Goal: Find specific page/section: Find specific page/section

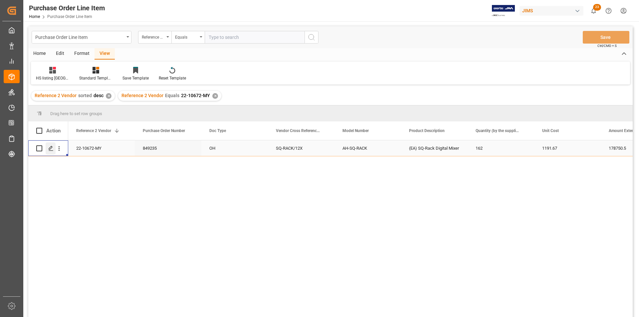
click at [50, 151] on icon "Press SPACE to select this row." at bounding box center [50, 148] width 5 height 5
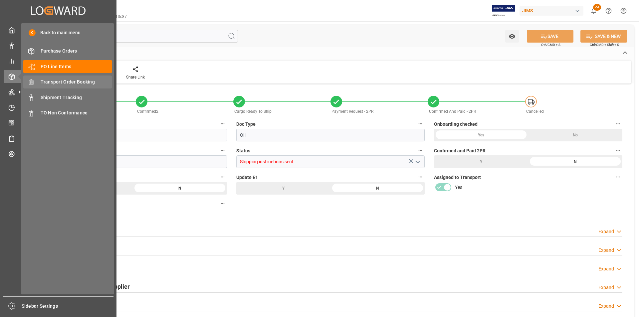
click at [64, 84] on span "Transport Order Booking" at bounding box center [77, 82] width 72 height 7
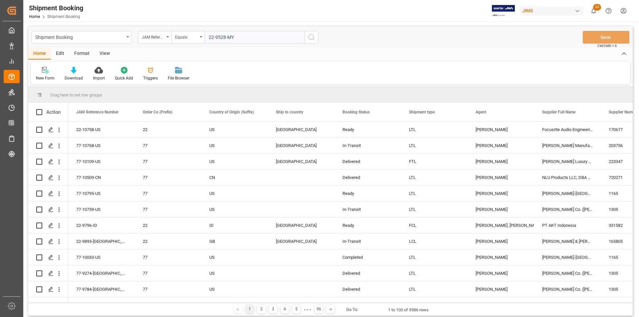
type input "22-9528-MY"
click at [307, 40] on icon "search button" at bounding box center [311, 37] width 8 height 8
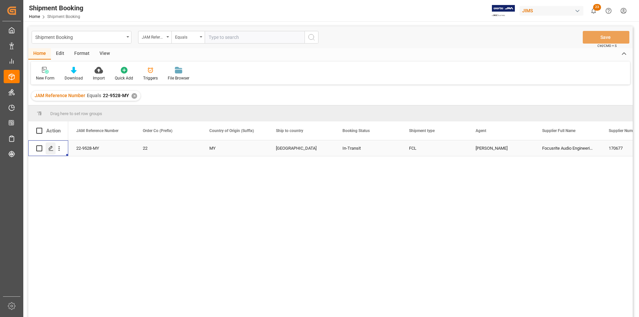
click at [48, 149] on div "Press SPACE to select this row." at bounding box center [51, 148] width 10 height 12
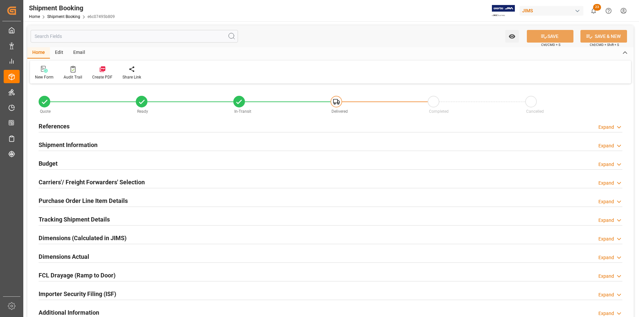
type input "0"
type input "6600"
type input "1426320.7"
click at [51, 163] on h2 "Budget" at bounding box center [48, 163] width 19 height 9
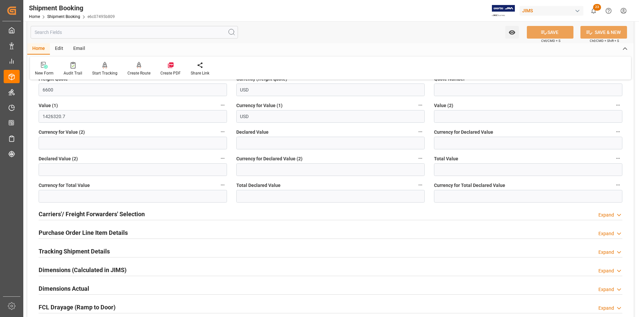
scroll to position [133, 0]
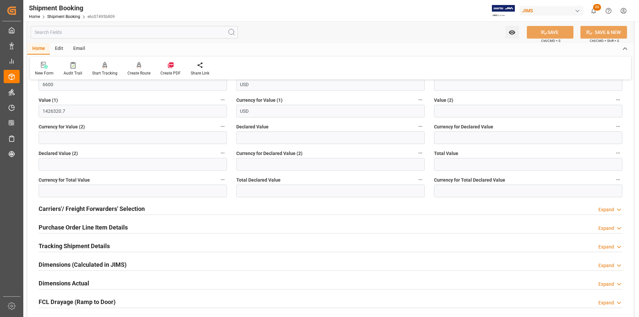
click at [96, 225] on h2 "Purchase Order Line Item Details" at bounding box center [83, 227] width 89 height 9
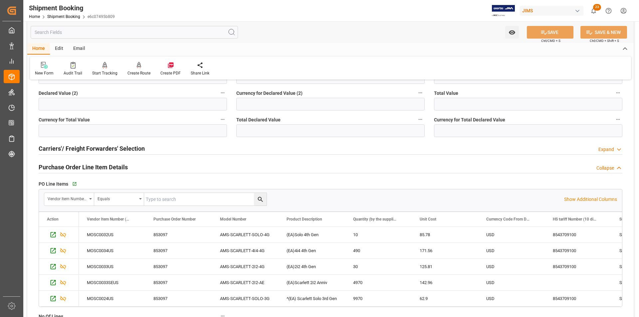
scroll to position [200, 0]
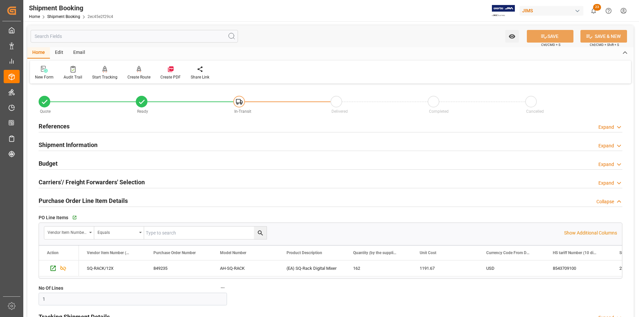
scroll to position [67, 0]
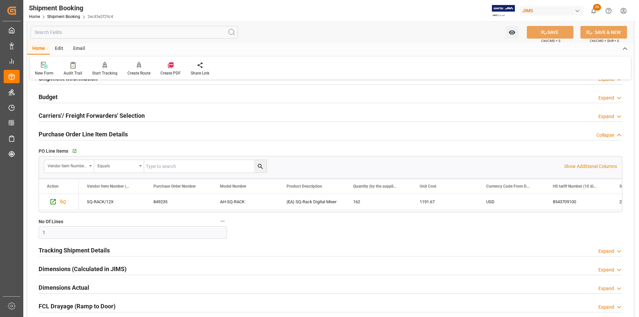
click at [61, 250] on h2 "Tracking Shipment Details" at bounding box center [74, 250] width 71 height 9
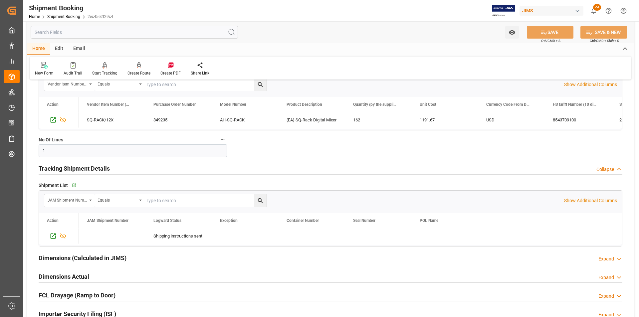
scroll to position [166, 0]
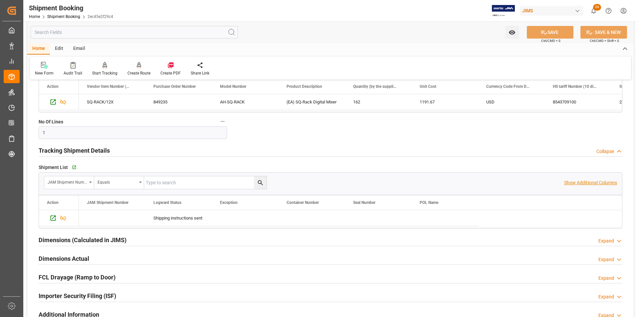
click at [595, 182] on p "Show Additional Columns" at bounding box center [590, 182] width 53 height 7
click at [503, 217] on div "22-10672-MY" at bounding box center [511, 218] width 67 height 16
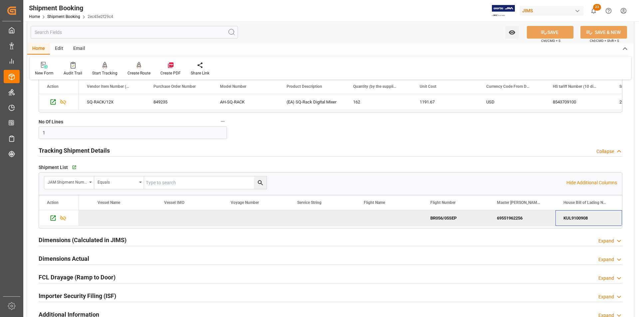
scroll to position [0, 2052]
click at [450, 214] on div "69551962256" at bounding box center [455, 218] width 67 height 16
click at [510, 221] on div "KUL9100908" at bounding box center [522, 218] width 67 height 16
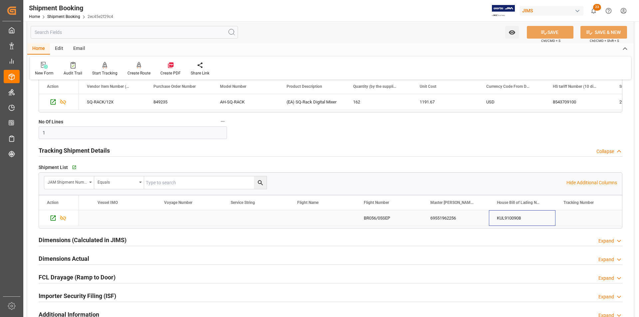
click at [453, 214] on div "69551962256" at bounding box center [455, 218] width 67 height 16
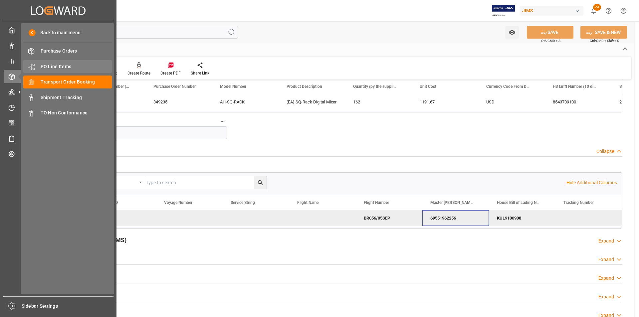
click at [44, 68] on span "PO Line Items" at bounding box center [77, 66] width 72 height 7
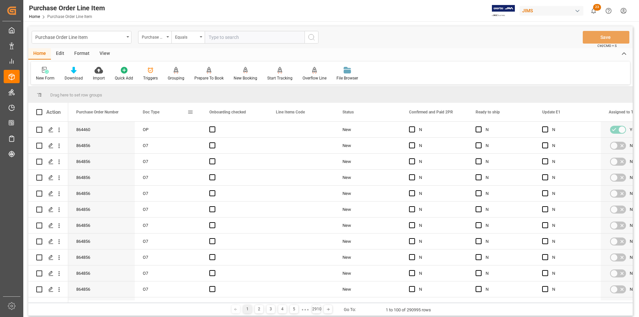
click at [191, 112] on span at bounding box center [190, 112] width 6 height 6
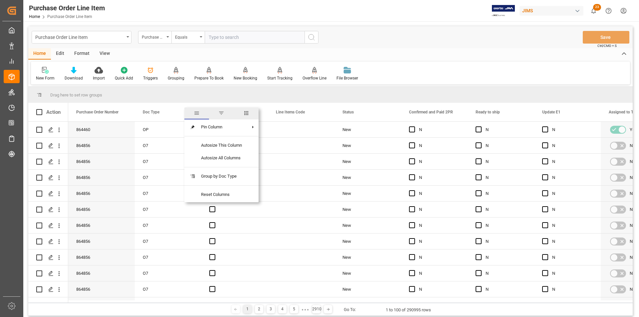
click at [249, 114] on span "columns" at bounding box center [246, 113] width 6 height 6
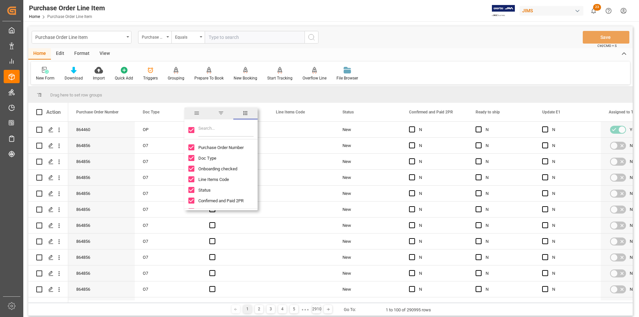
click at [191, 130] on input "Toggle Select All Columns" at bounding box center [191, 130] width 6 height 6
checkbox input "false"
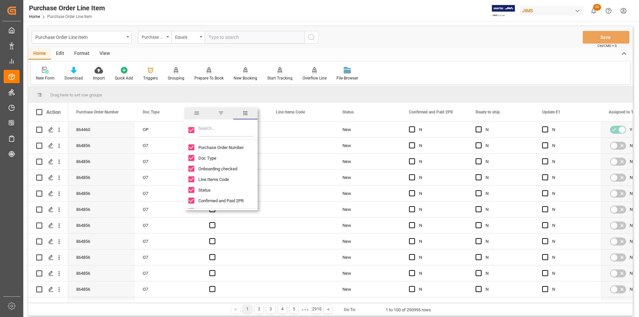
checkbox input "false"
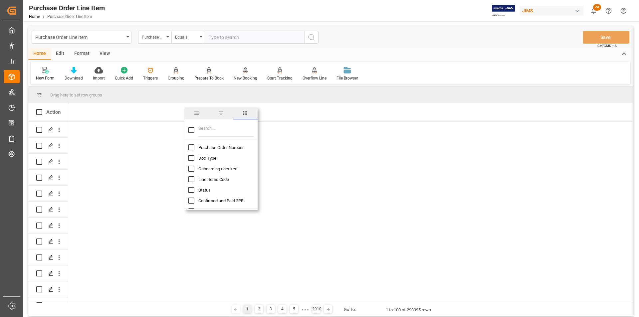
click at [190, 148] on input "Purchase Order Number column toggle visibility (hidden)" at bounding box center [191, 147] width 6 height 6
checkbox input "true"
checkbox input "false"
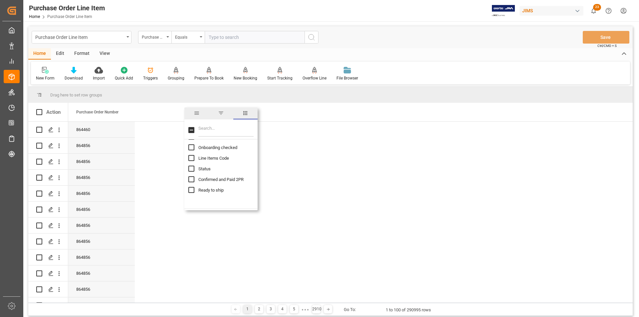
scroll to position [33, 0]
click at [208, 129] on input "Filter Columns Input" at bounding box center [225, 129] width 55 height 13
type input "MODE"
click at [191, 146] on input "Model Number column toggle visibility (hidden)" at bounding box center [191, 147] width 6 height 6
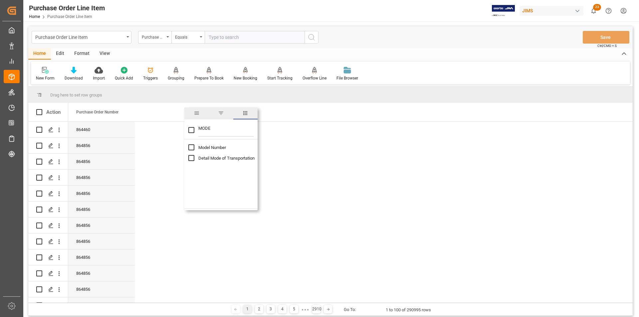
checkbox input "true"
checkbox input "false"
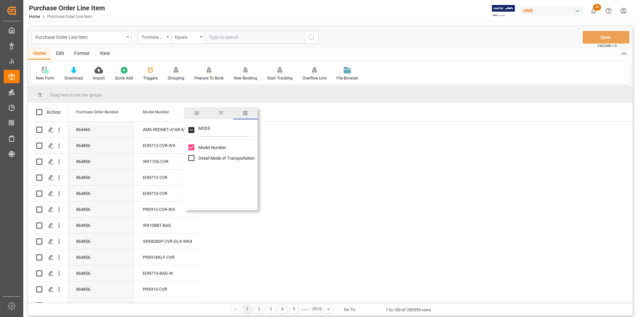
click at [201, 129] on input "MODE" at bounding box center [225, 129] width 55 height 13
type input "HS"
click at [193, 146] on input "HS tariff Number (10 digit classification code) column toggle visibility (hidde…" at bounding box center [191, 147] width 6 height 6
checkbox input "true"
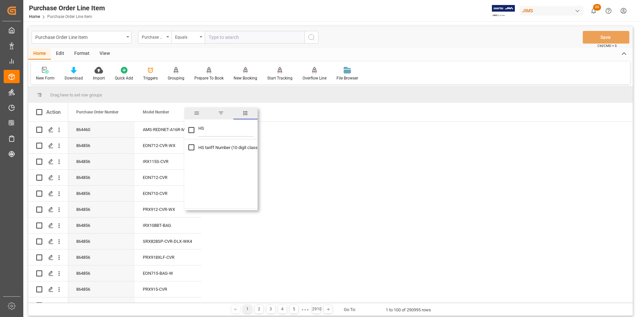
checkbox input "true"
click at [204, 131] on input "HS" at bounding box center [225, 129] width 55 height 13
type input "H"
checkbox input "false"
type input "COU"
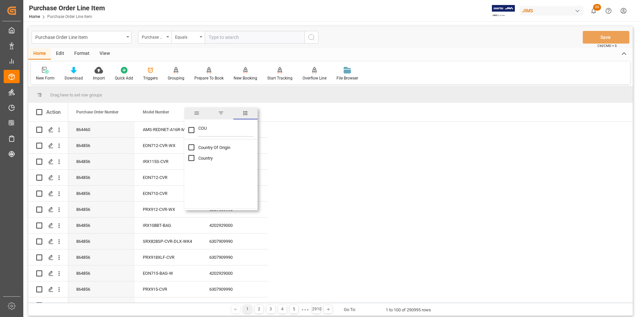
click at [190, 148] on input "Country Of Origin column toggle visibility (hidden)" at bounding box center [191, 147] width 6 height 6
checkbox input "true"
checkbox input "false"
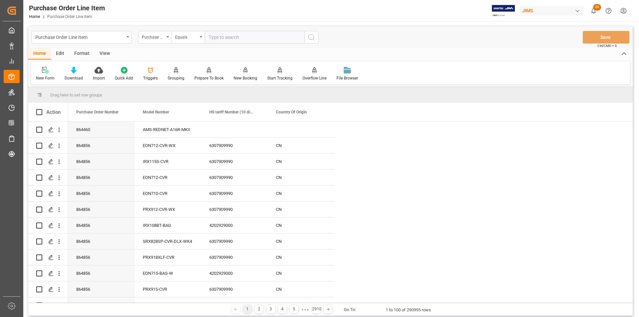
click at [257, 112] on span at bounding box center [257, 112] width 6 height 6
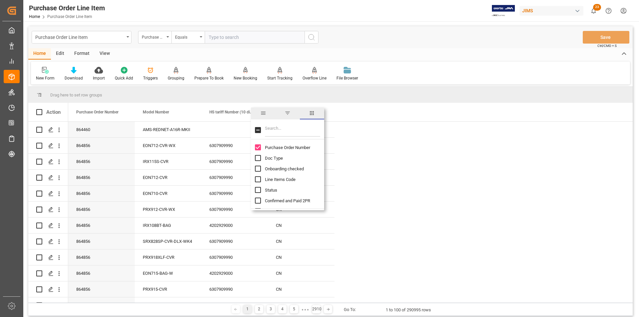
click at [285, 114] on span "filter" at bounding box center [287, 113] width 6 height 6
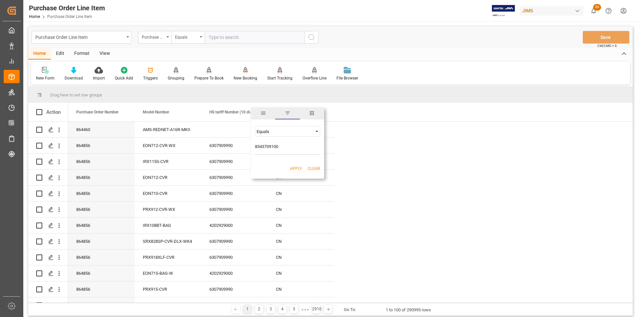
type input "8543709100"
click at [297, 168] on button "Apply" at bounding box center [296, 168] width 12 height 7
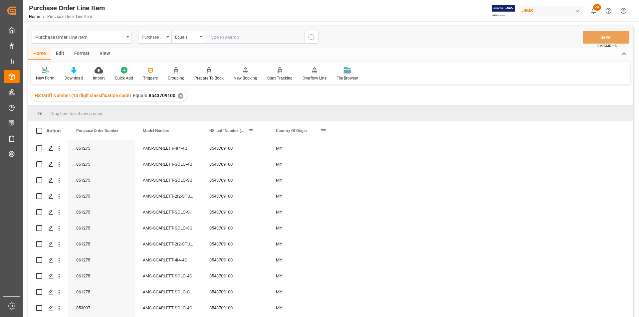
click at [323, 132] on span at bounding box center [323, 131] width 6 height 6
type input "QU"
click at [411, 138] on div "Purchase Order Number Model Number HS tariff Number (10 digit classification co…" at bounding box center [350, 130] width 564 height 19
click at [324, 132] on span at bounding box center [323, 131] width 6 height 6
click at [377, 130] on span "columns" at bounding box center [378, 132] width 6 height 6
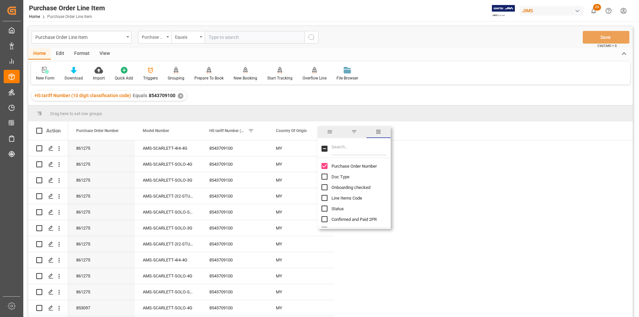
click at [341, 154] on input "Filter Columns Input" at bounding box center [358, 148] width 55 height 13
click at [324, 208] on input "Status column toggle visibility (hidden)" at bounding box center [324, 209] width 6 height 6
checkbox input "true"
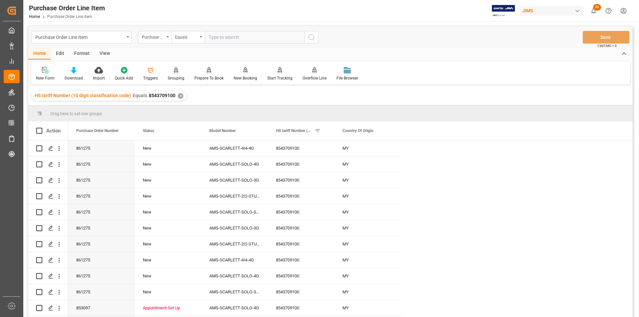
click at [89, 305] on div "853097" at bounding box center [101, 308] width 67 height 16
click at [389, 131] on span at bounding box center [390, 131] width 6 height 6
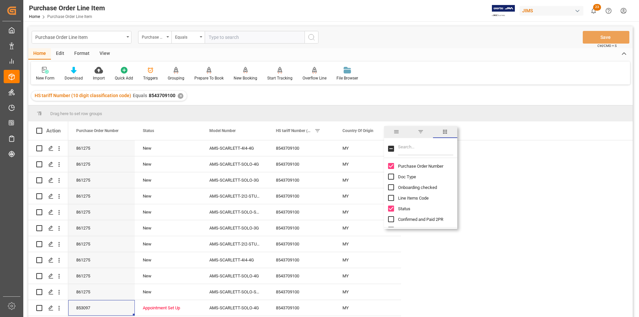
click at [438, 153] on input "Filter Columns Input" at bounding box center [425, 148] width 55 height 13
type input "REF"
click at [392, 197] on input "Reference 2 Vendor column toggle visibility (hidden)" at bounding box center [391, 198] width 6 height 6
checkbox input "true"
checkbox input "false"
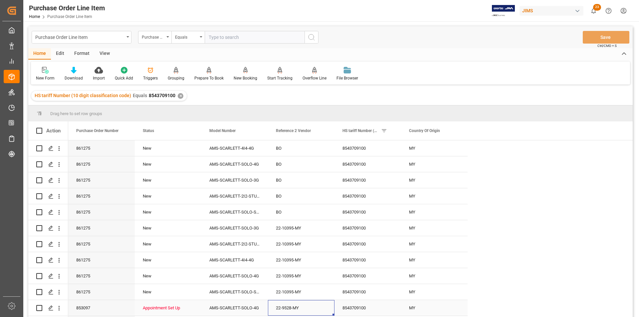
click at [289, 306] on div "22-9528-MY" at bounding box center [301, 308] width 67 height 16
click at [455, 129] on span at bounding box center [456, 131] width 6 height 6
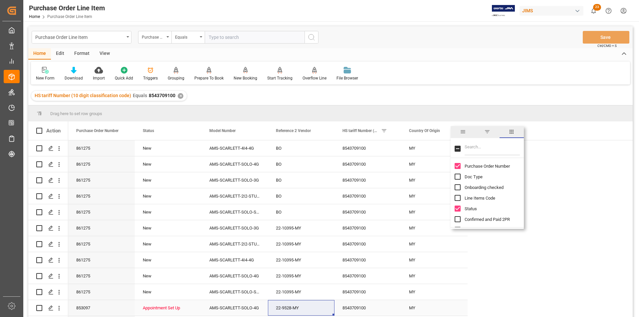
click at [228, 308] on div "AMS-SCARLETT-SOLO-4G" at bounding box center [234, 308] width 67 height 16
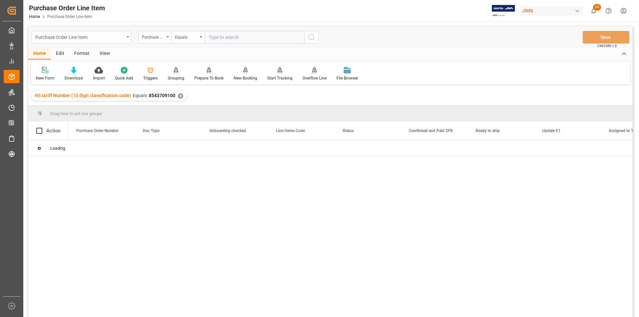
click at [126, 38] on div "Purchase Order Line Item" at bounding box center [82, 37] width 100 height 13
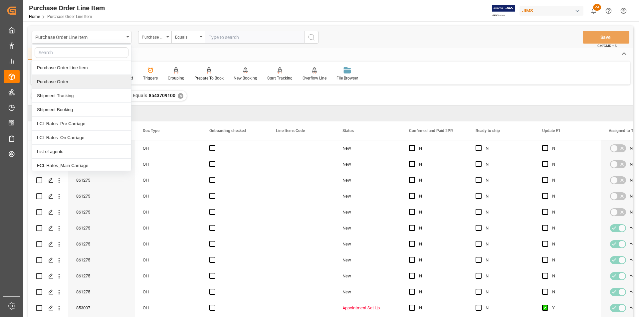
click at [400, 87] on div "HS tariff Number (10 digit classification code) Equals 8543709100 ✕" at bounding box center [330, 95] width 604 height 19
